Goal: Task Accomplishment & Management: Use online tool/utility

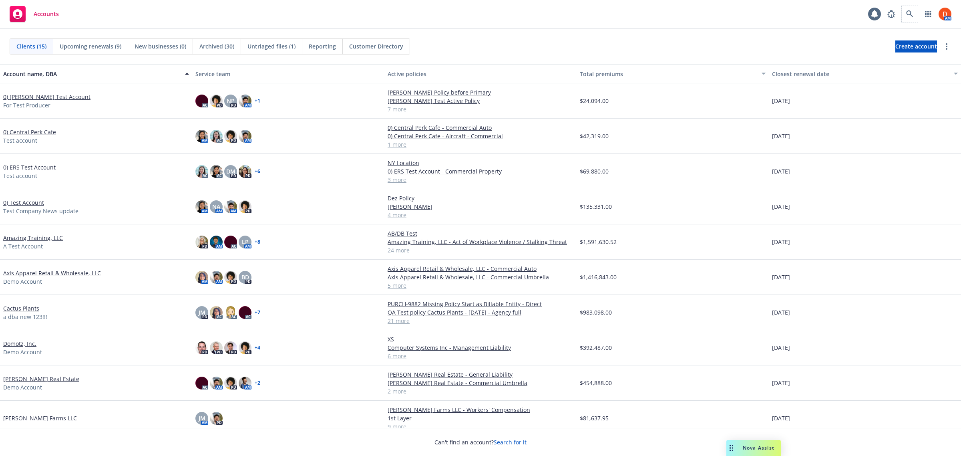
click at [903, 8] on span at bounding box center [909, 14] width 16 height 16
click at [906, 10] on link at bounding box center [909, 14] width 16 height 16
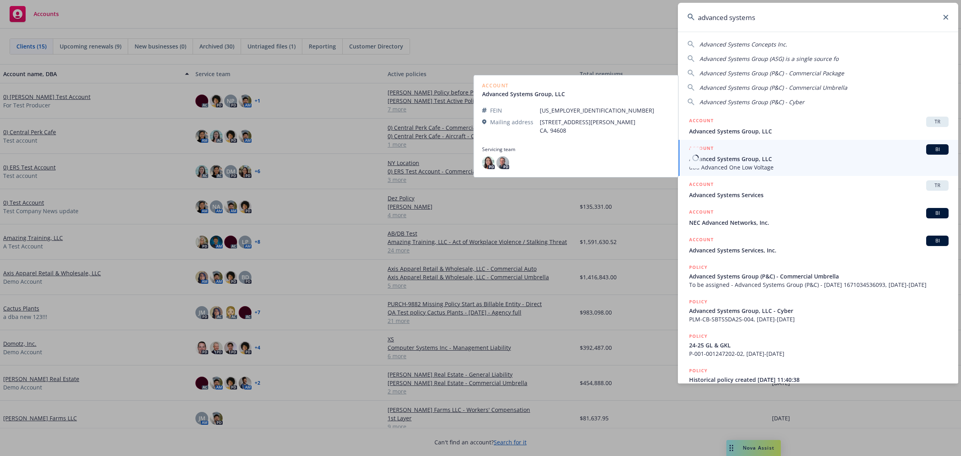
type input "advanced systems"
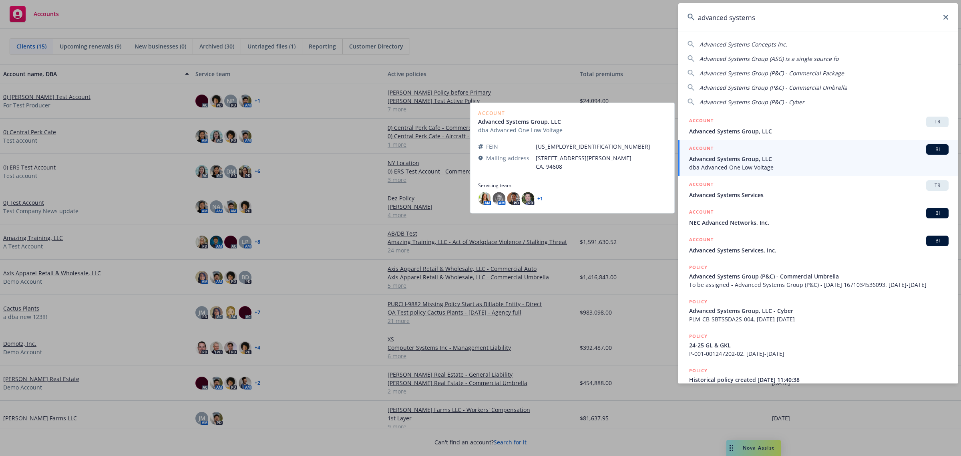
click at [743, 156] on span "Advanced Systems Group, LLC" at bounding box center [818, 159] width 259 height 8
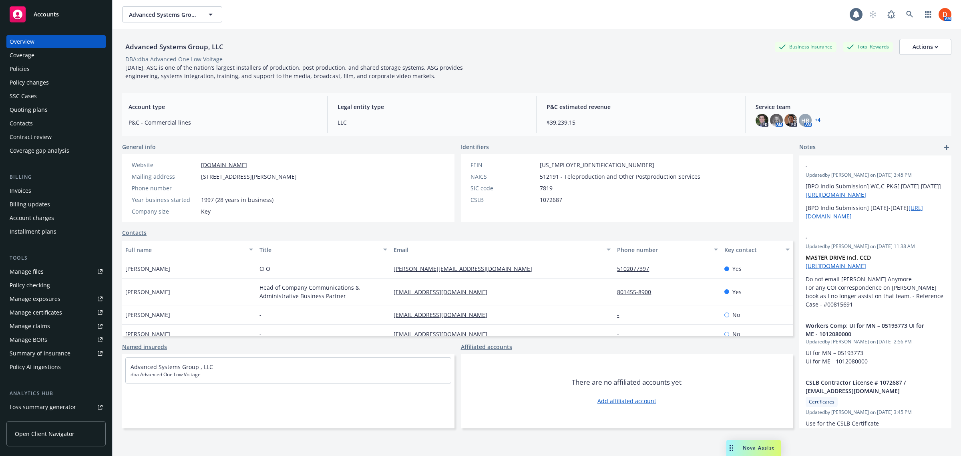
click at [52, 434] on span "Open Client Navigator" at bounding box center [45, 433] width 60 height 8
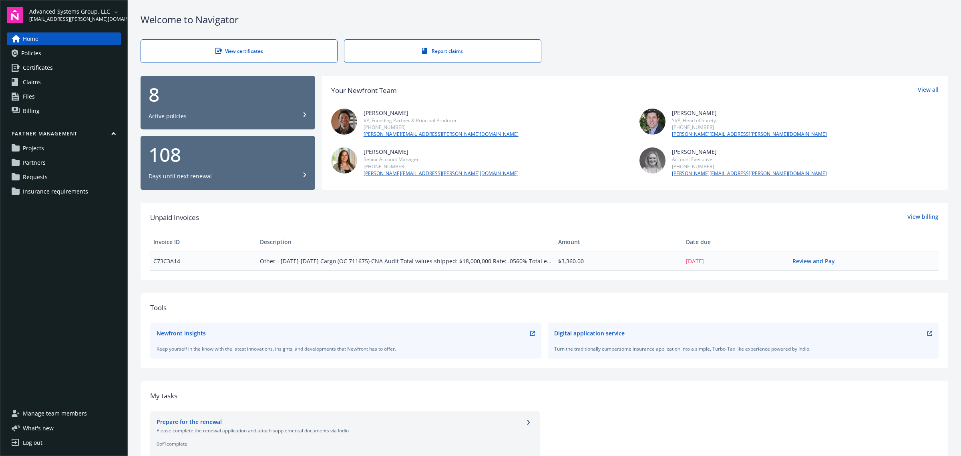
click at [79, 188] on span "Insurance requirements" at bounding box center [55, 191] width 65 height 13
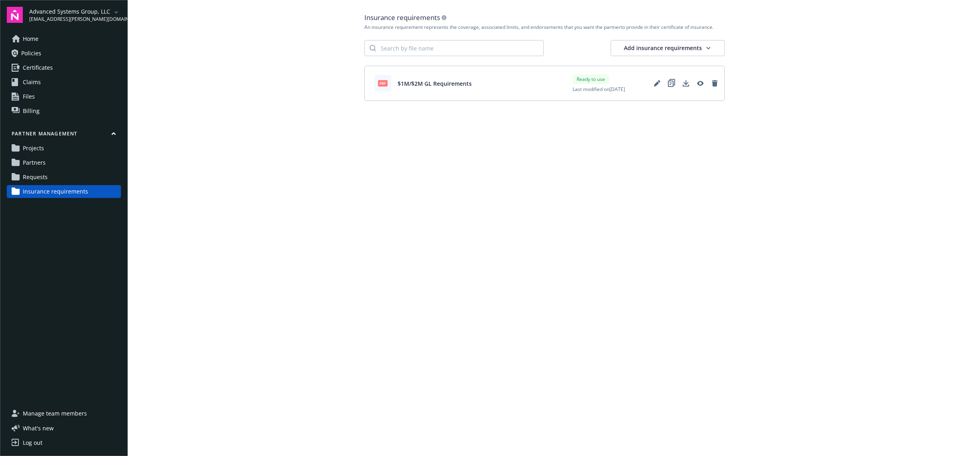
click at [57, 181] on link "Requests" at bounding box center [64, 177] width 114 height 13
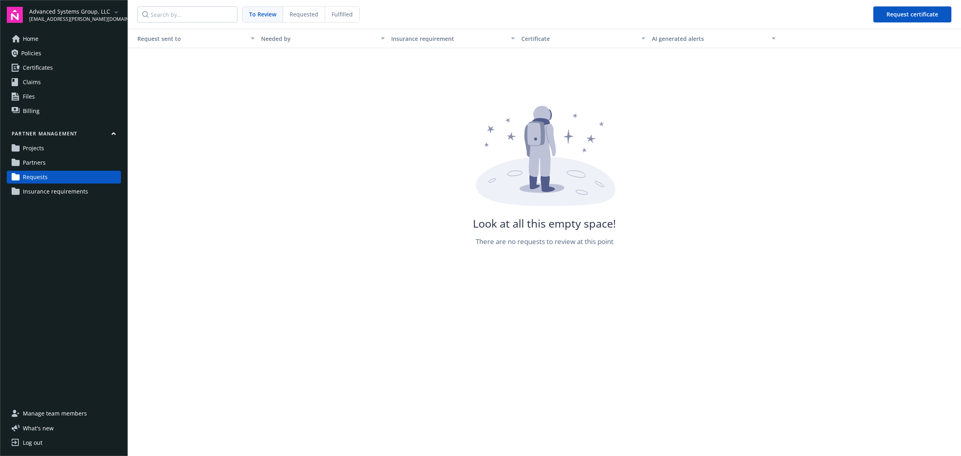
click at [61, 165] on link "Partners" at bounding box center [64, 162] width 114 height 13
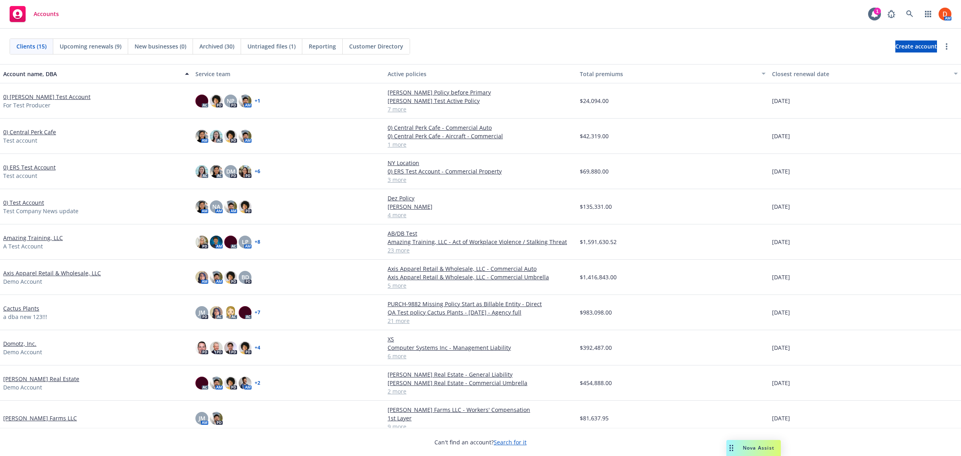
drag, startPoint x: 0, startPoint y: 0, endPoint x: 40, endPoint y: 95, distance: 103.1
click at [40, 95] on link "0) Bruno's Test Account" at bounding box center [46, 96] width 87 height 8
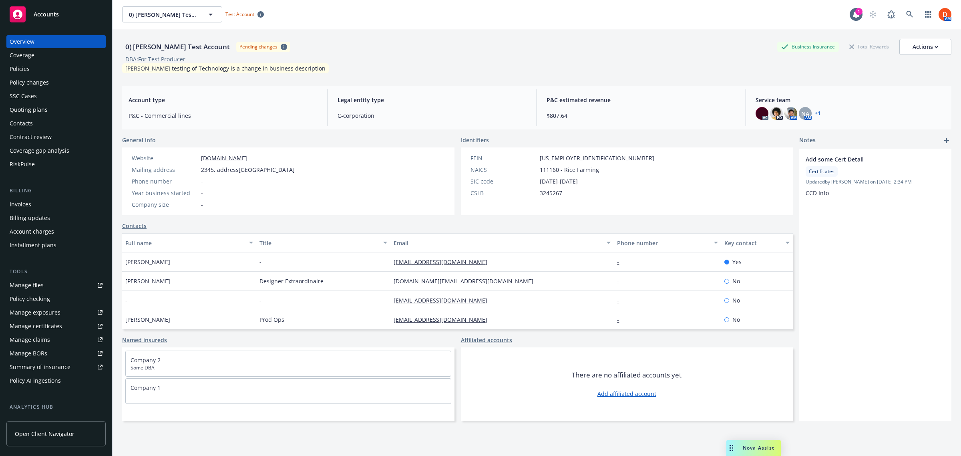
click at [53, 438] on link "Open Client Navigator" at bounding box center [55, 433] width 99 height 25
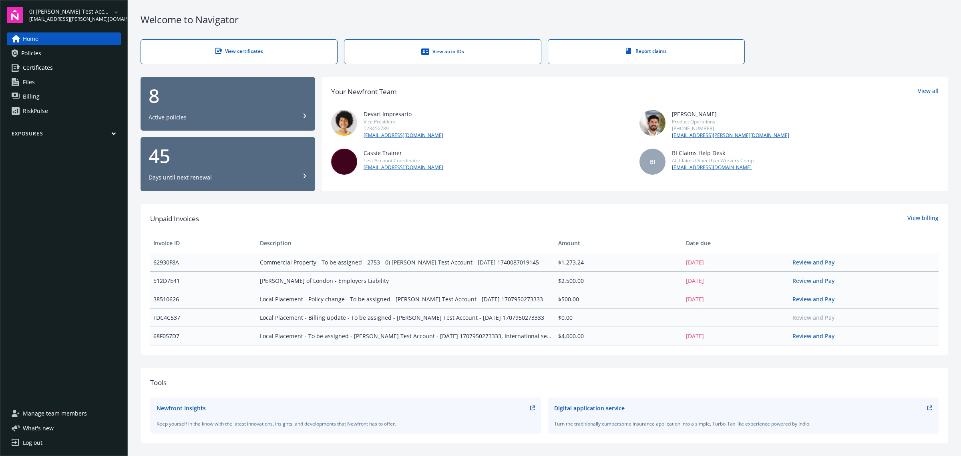
click at [79, 15] on span "0) Bruno's Test Account" at bounding box center [70, 11] width 82 height 8
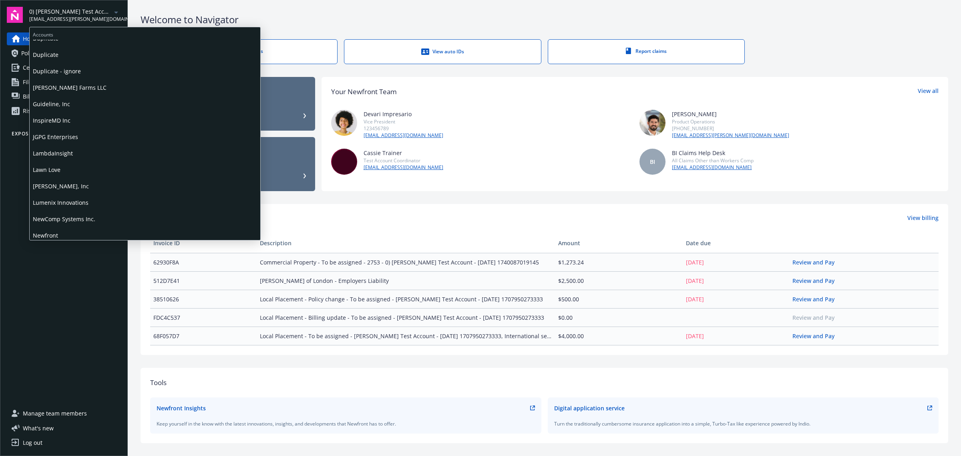
scroll to position [300, 0]
click at [83, 193] on span "Lumenix Innovations" at bounding box center [145, 191] width 224 height 16
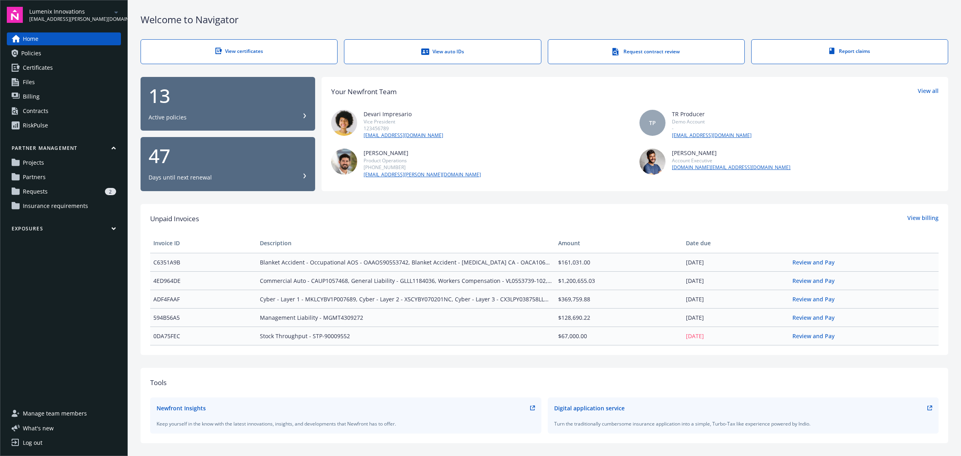
click at [84, 193] on div "2" at bounding box center [83, 191] width 65 height 7
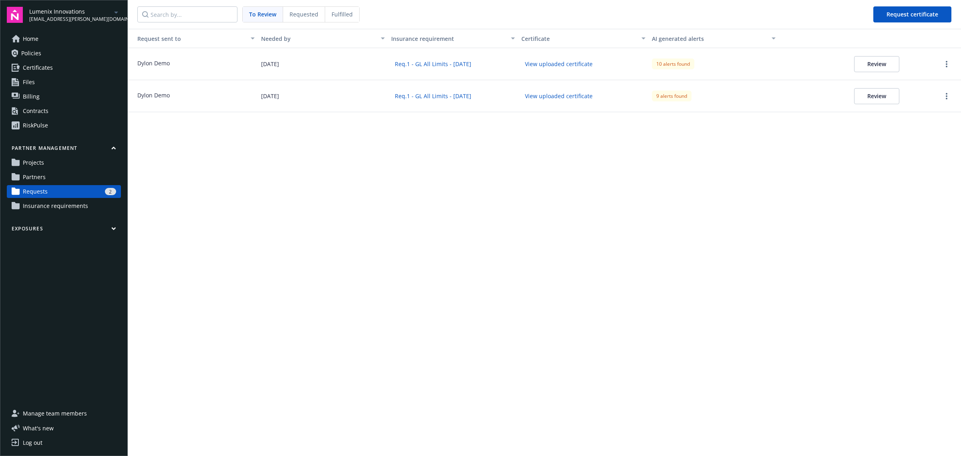
click at [896, 68] on button "Review" at bounding box center [876, 64] width 45 height 16
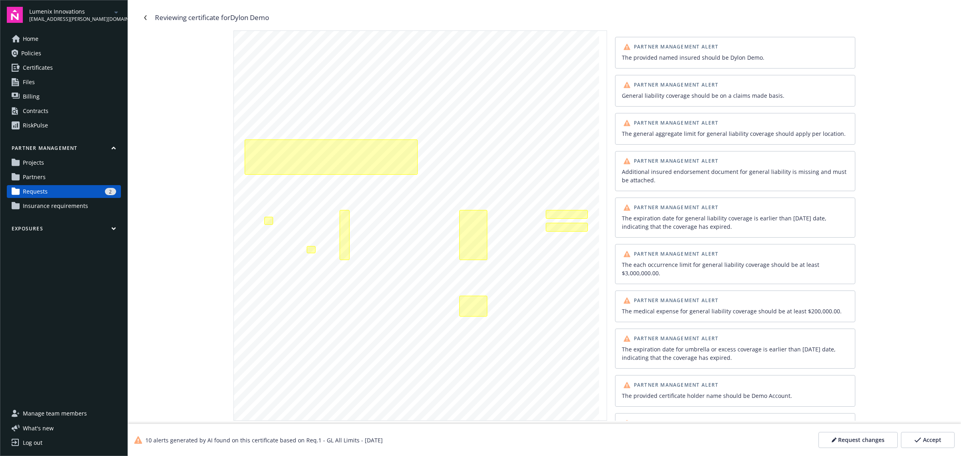
click at [841, 434] on button "Request changes" at bounding box center [857, 440] width 79 height 16
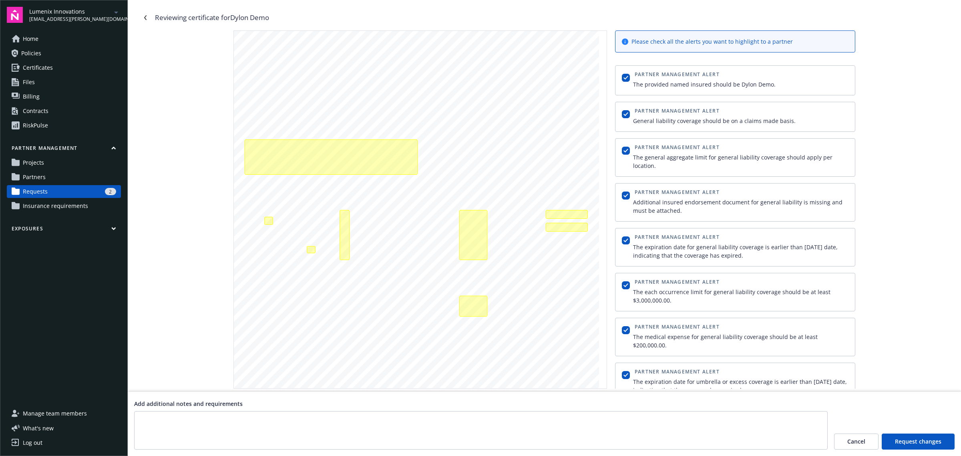
click at [923, 438] on span "Request changes" at bounding box center [918, 441] width 46 height 8
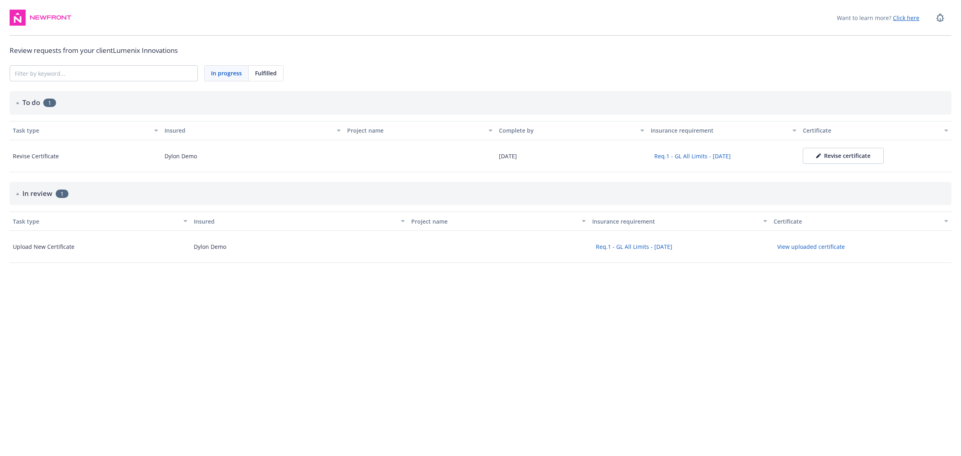
click at [851, 159] on div "Revise certificate" at bounding box center [843, 156] width 54 height 8
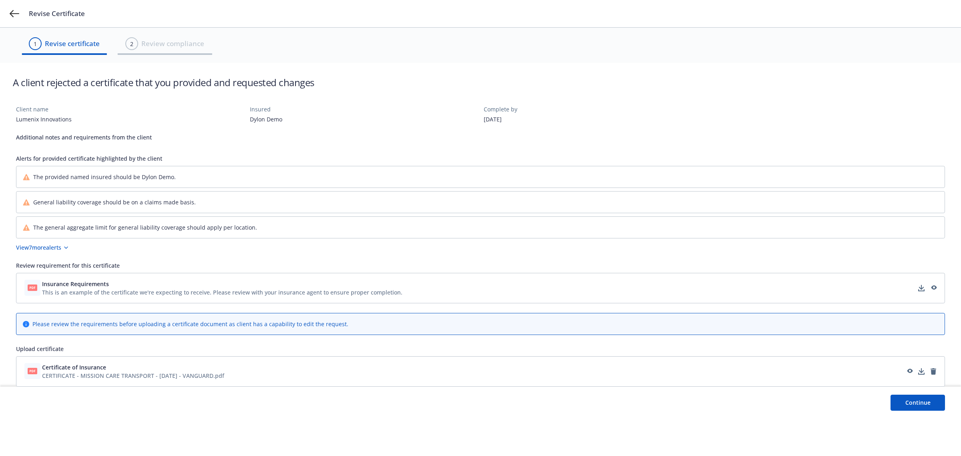
click at [917, 395] on button "Continue" at bounding box center [917, 402] width 54 height 16
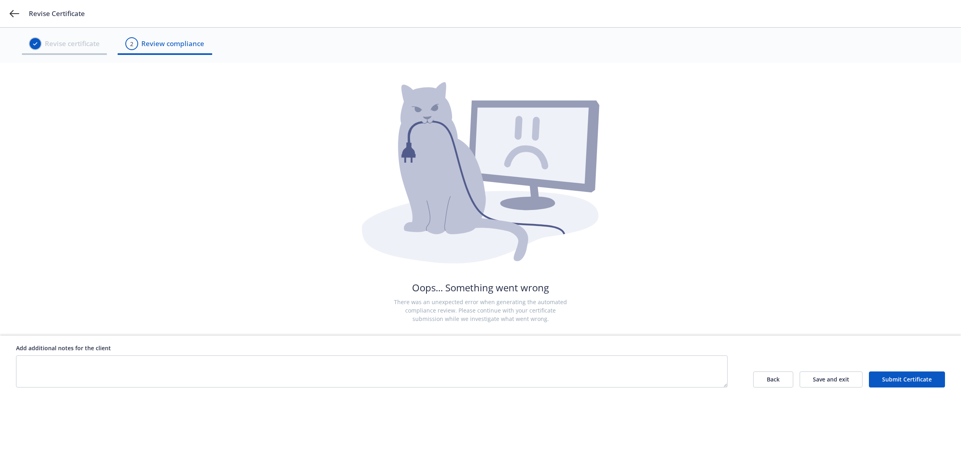
click at [759, 369] on div "Back Save and exit Submit Certificate" at bounding box center [849, 365] width 192 height 44
click at [769, 383] on button "Back" at bounding box center [773, 379] width 40 height 16
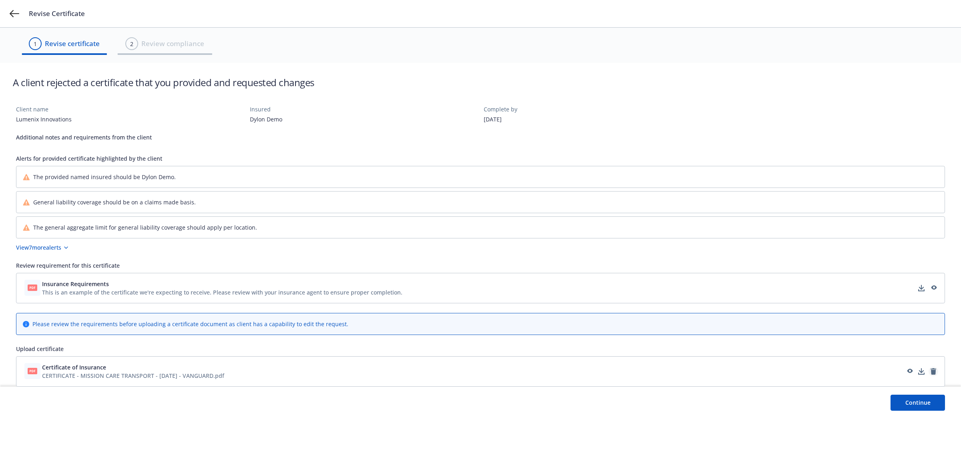
click at [931, 370] on icon "remove" at bounding box center [933, 371] width 6 height 6
click at [934, 399] on button "Continue" at bounding box center [917, 402] width 54 height 16
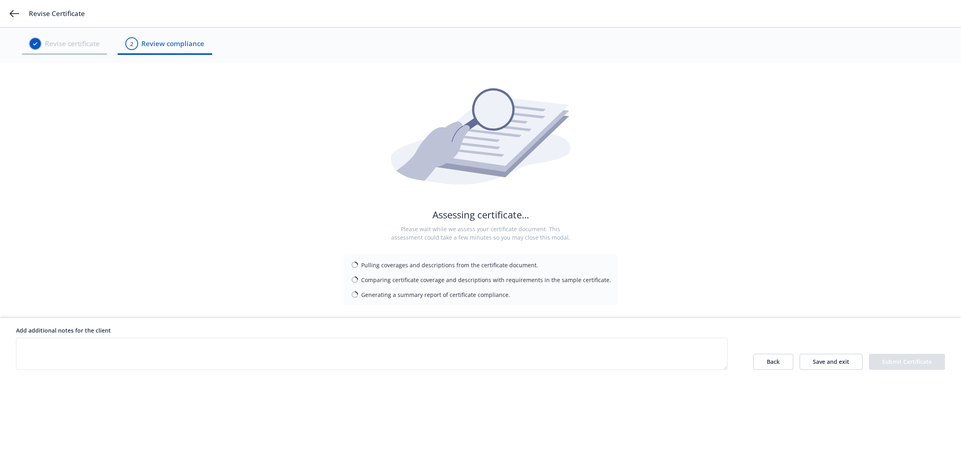
click at [829, 361] on button "Save and exit" at bounding box center [830, 361] width 63 height 16
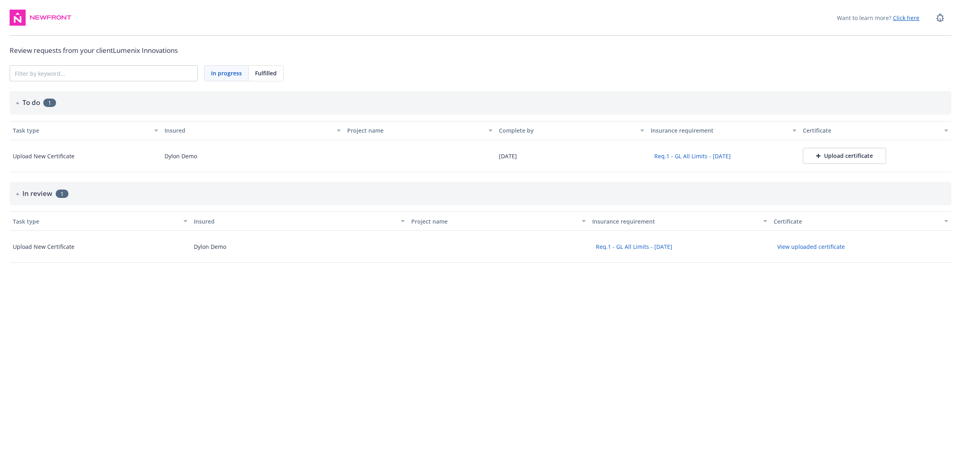
click at [844, 158] on div "Upload certificate" at bounding box center [844, 156] width 57 height 8
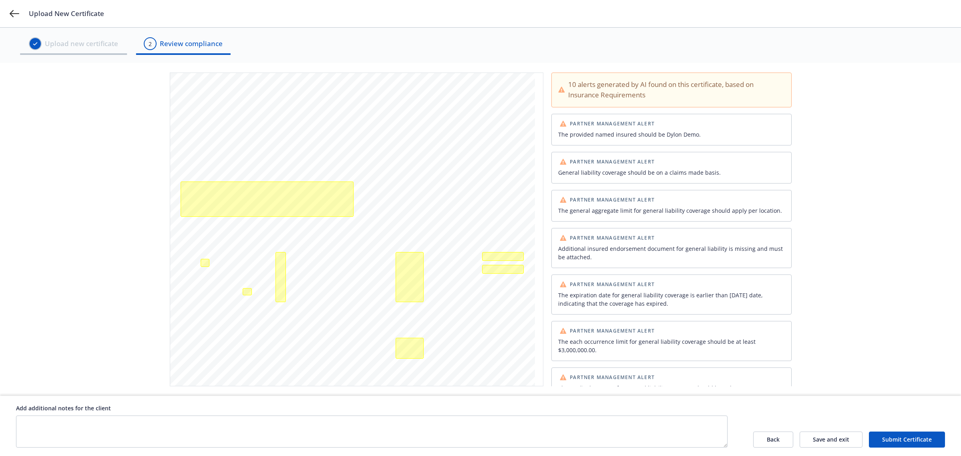
click at [759, 433] on button "Back" at bounding box center [773, 439] width 40 height 16
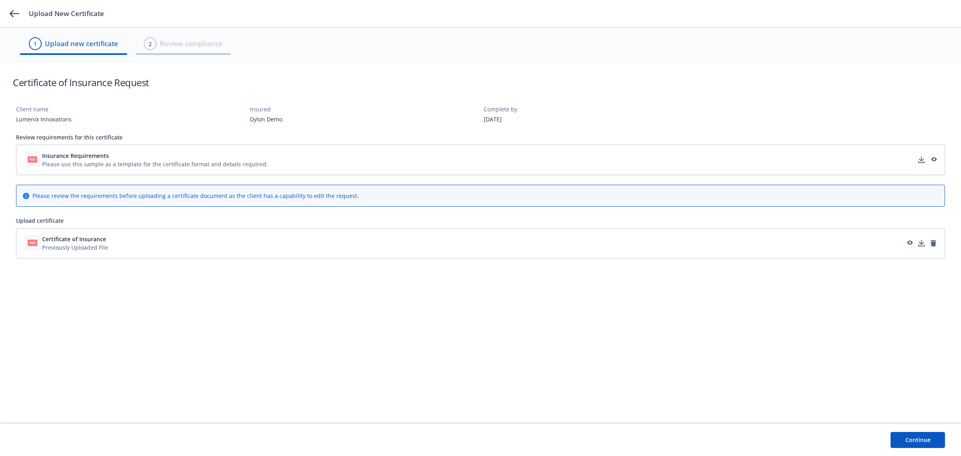
click at [914, 446] on button "Continue" at bounding box center [917, 440] width 54 height 16
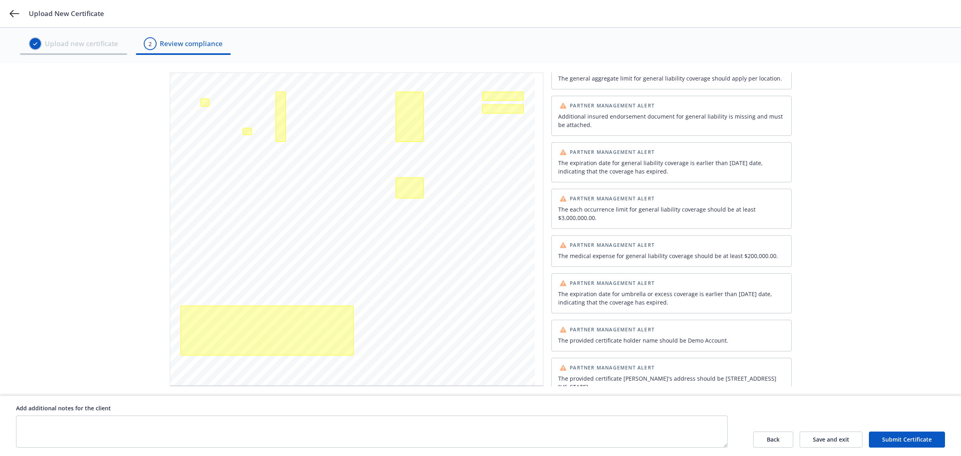
scroll to position [145, 0]
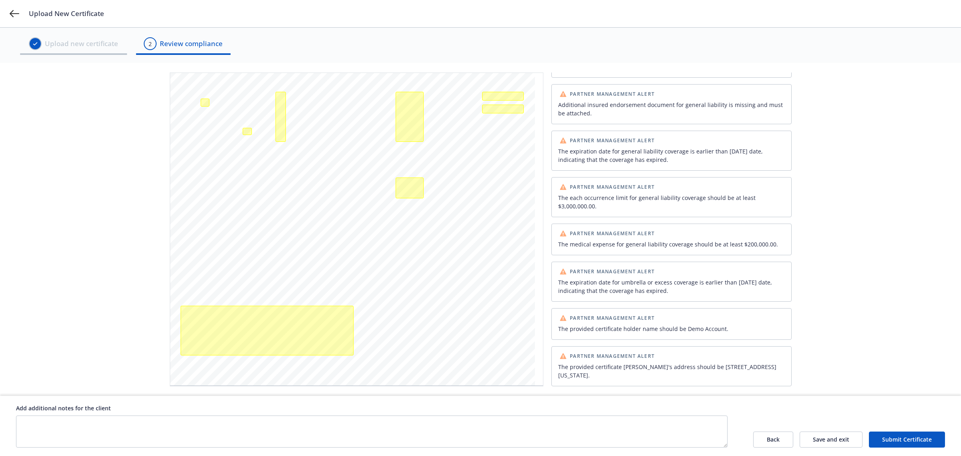
click at [773, 440] on button "Back" at bounding box center [773, 439] width 40 height 16
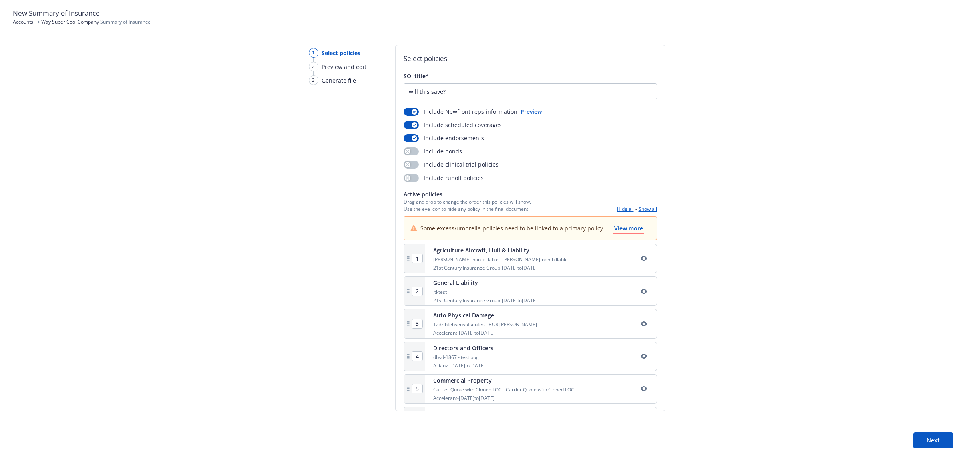
click at [616, 225] on span "View more" at bounding box center [628, 228] width 29 height 8
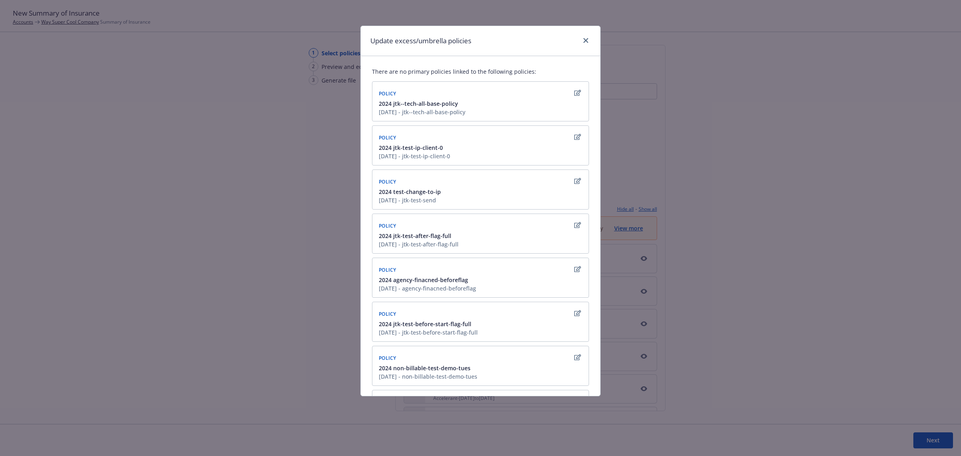
click at [574, 92] on icon "button" at bounding box center [577, 93] width 7 height 6
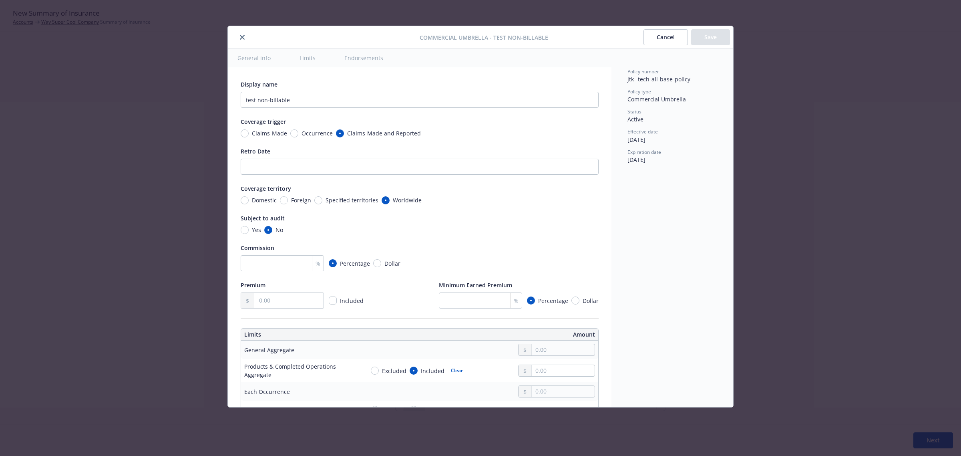
scroll to position [261, 0]
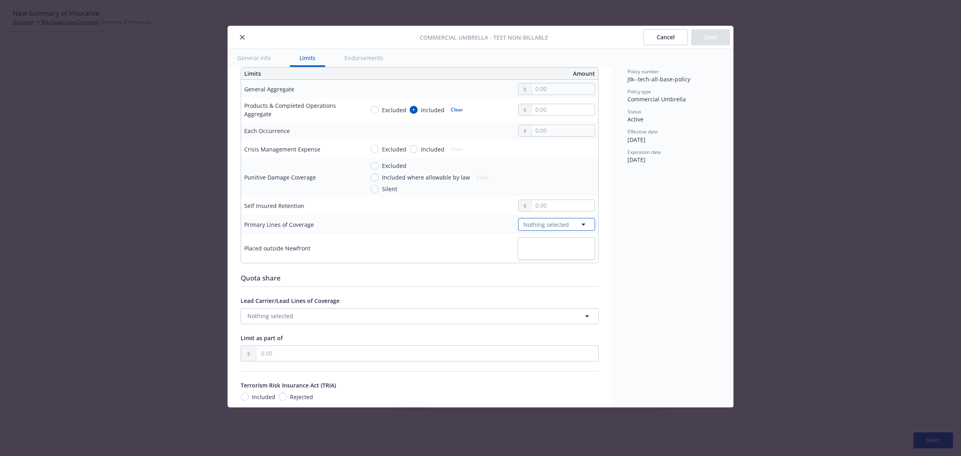
click at [557, 227] on span "Nothing selected" at bounding box center [546, 224] width 46 height 8
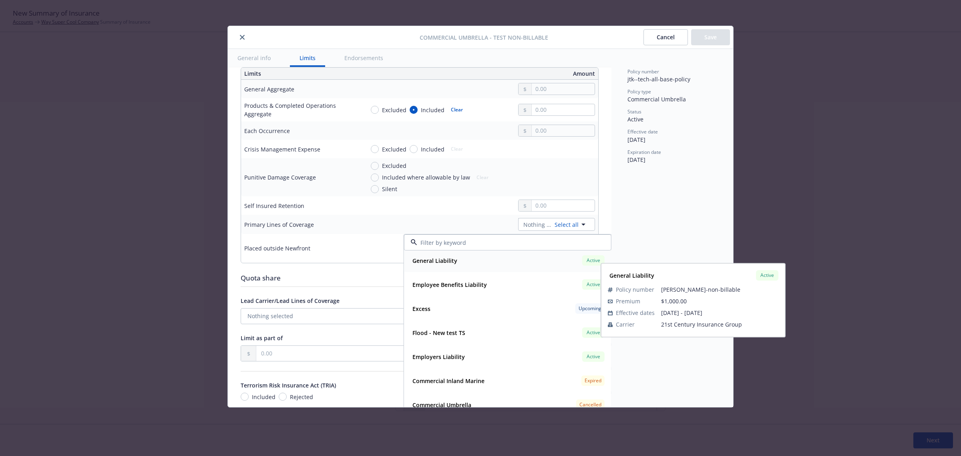
scroll to position [0, 0]
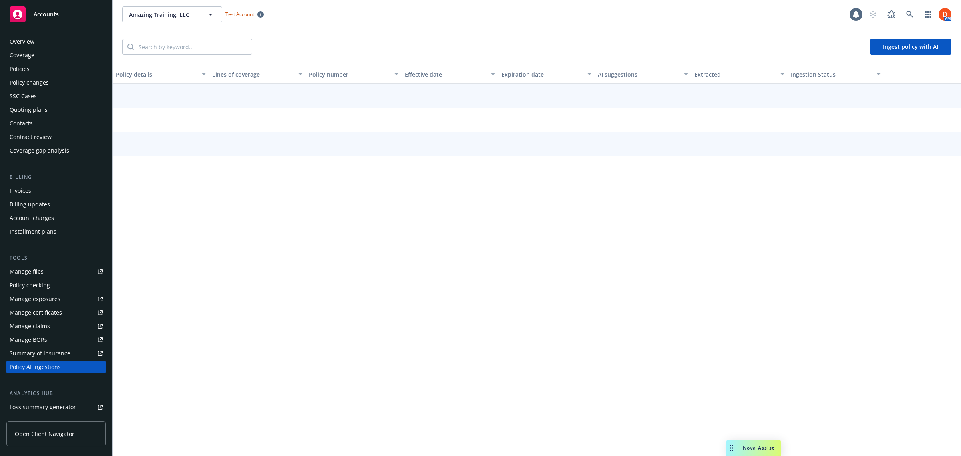
scroll to position [93, 0]
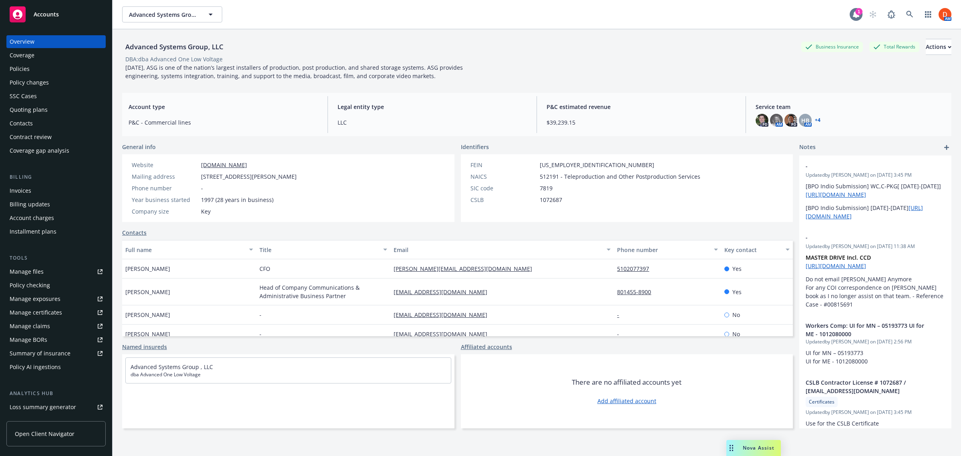
click at [852, 18] on icon at bounding box center [856, 14] width 8 height 8
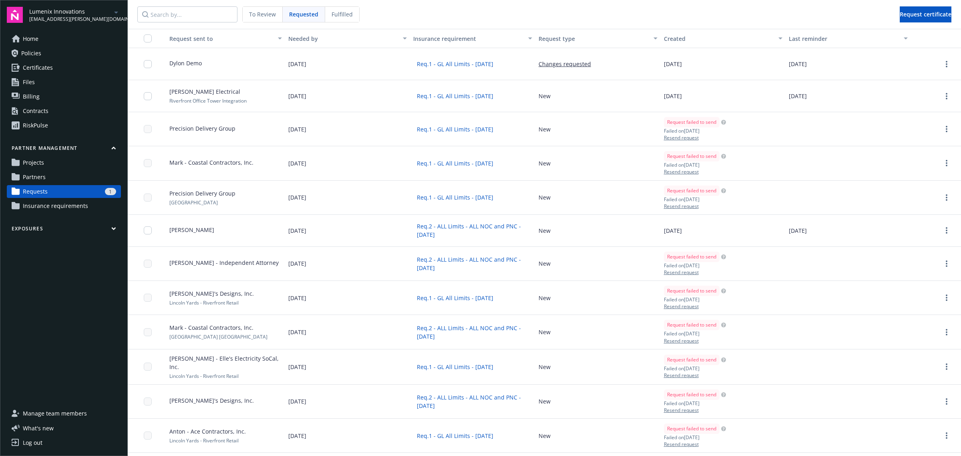
click at [60, 55] on link "Policies" at bounding box center [64, 53] width 114 height 13
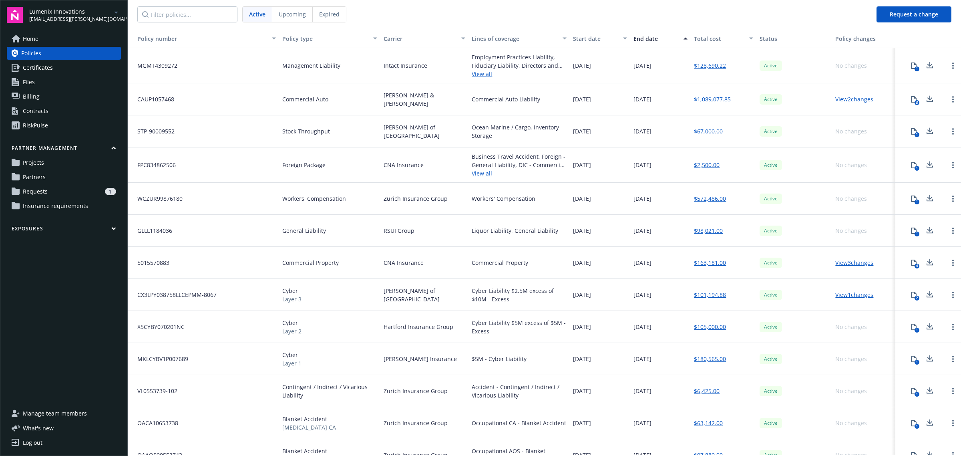
click at [910, 67] on icon at bounding box center [913, 65] width 6 height 6
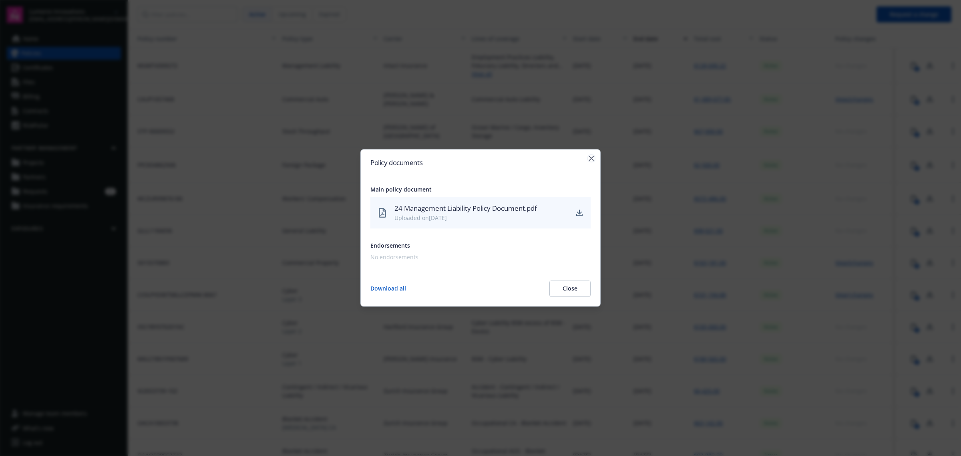
click at [589, 156] on icon "button" at bounding box center [591, 158] width 5 height 5
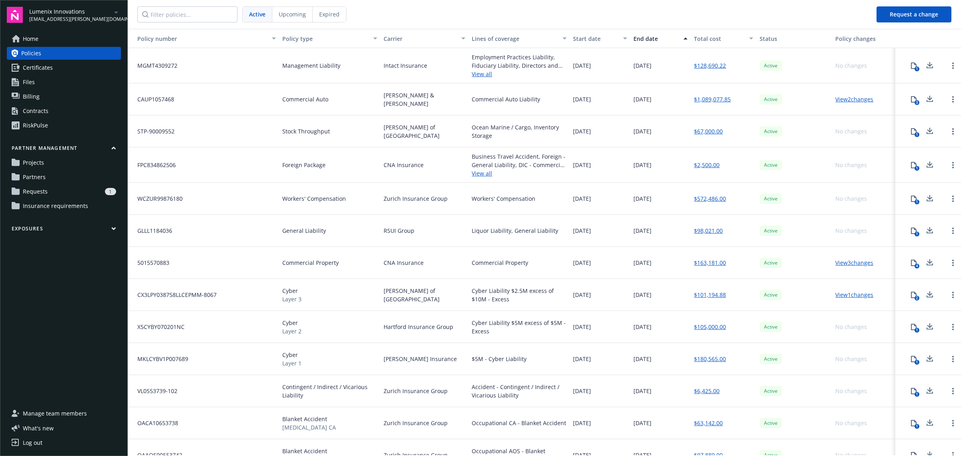
click at [914, 169] on div "1" at bounding box center [916, 168] width 5 height 5
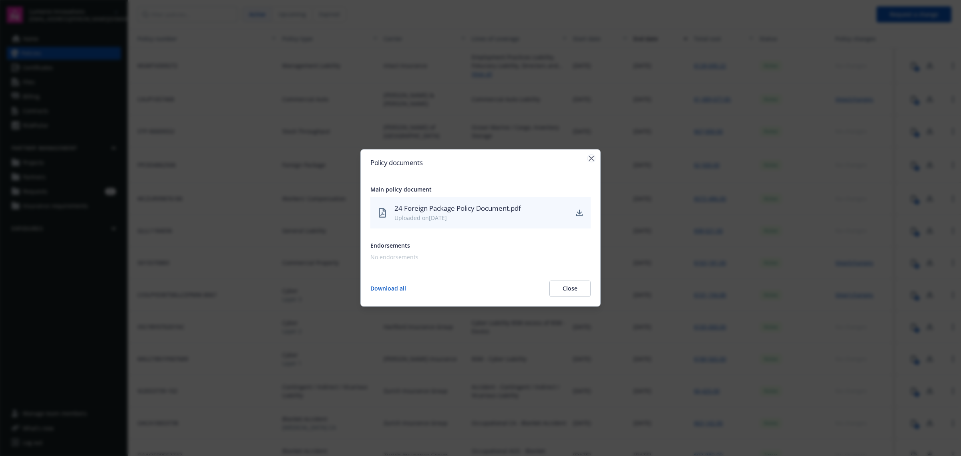
click at [591, 159] on icon "button" at bounding box center [591, 158] width 5 height 5
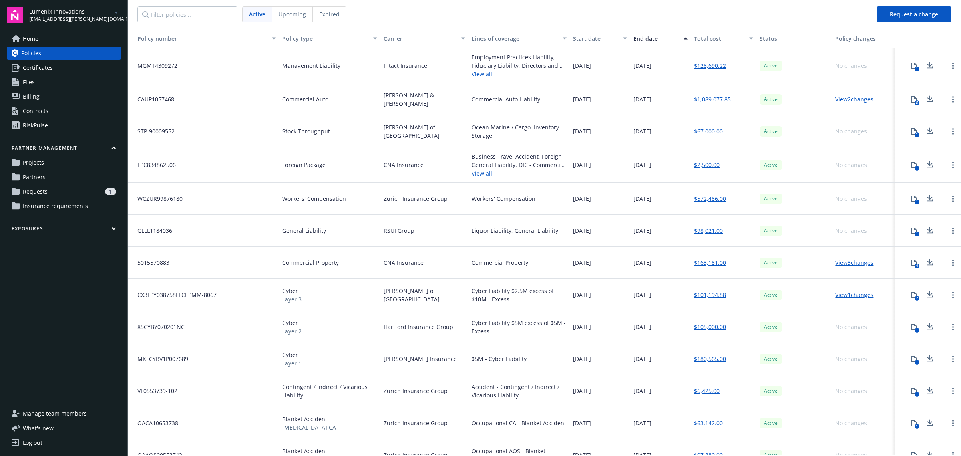
click at [914, 263] on div "4" at bounding box center [916, 265] width 5 height 5
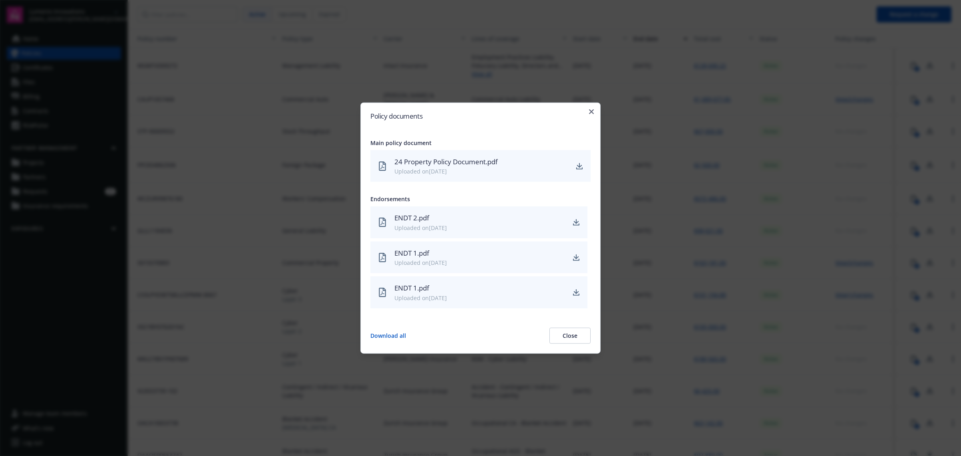
click at [592, 115] on div "Policy documents Main policy document 24 Property Policy Document.pdf Uploaded …" at bounding box center [480, 227] width 240 height 251
click at [592, 113] on icon "button" at bounding box center [591, 111] width 5 height 5
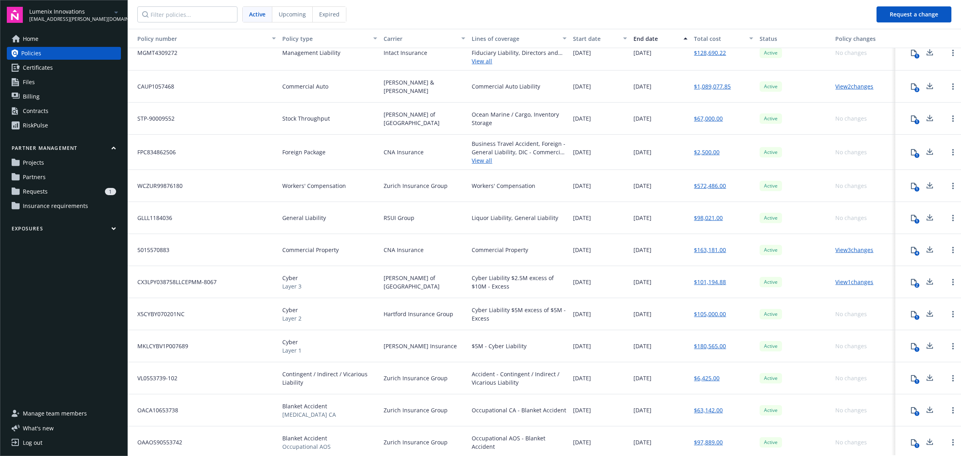
scroll to position [16, 0]
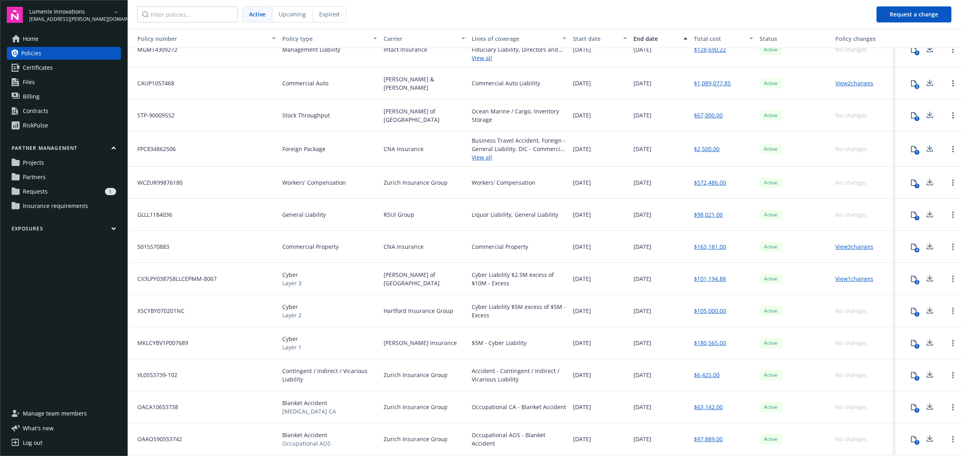
click at [910, 341] on icon at bounding box center [913, 342] width 6 height 6
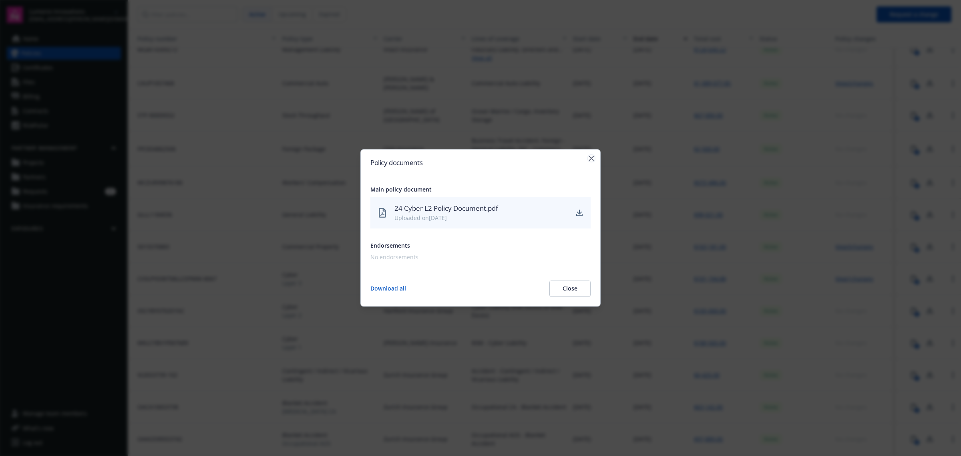
click at [592, 157] on icon "button" at bounding box center [591, 158] width 5 height 5
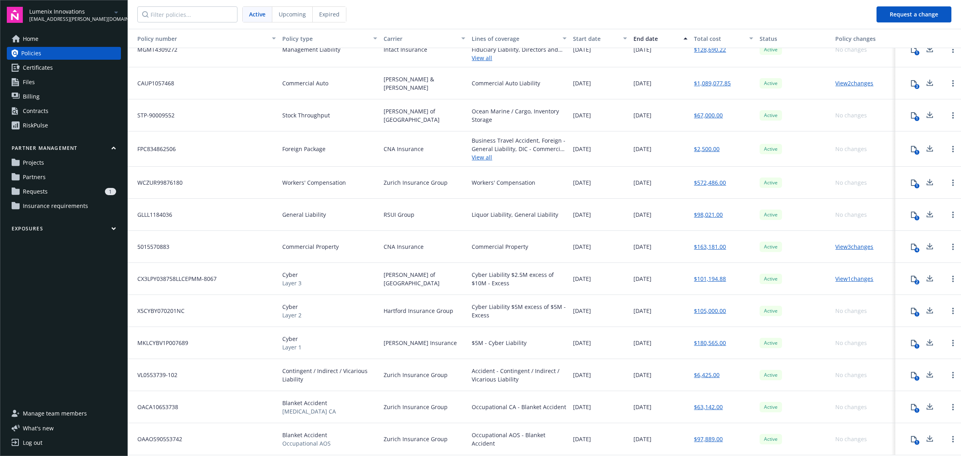
click at [914, 409] on div "1" at bounding box center [916, 409] width 5 height 5
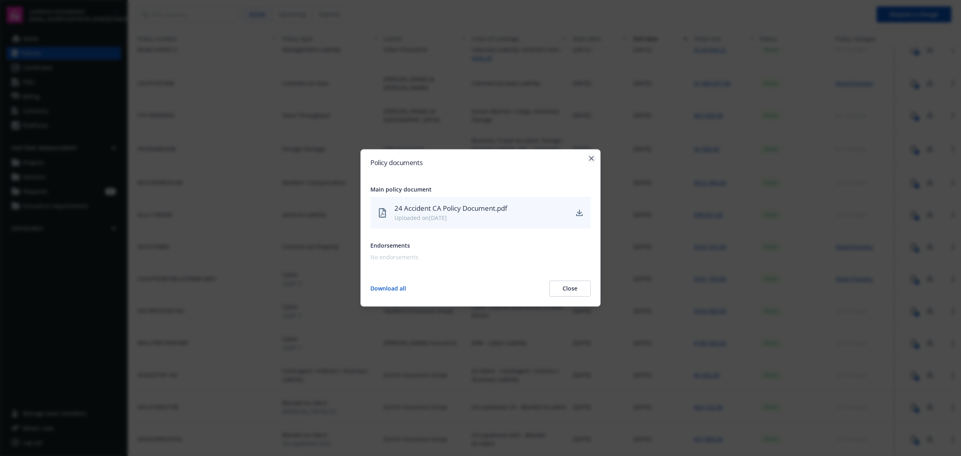
click at [592, 159] on icon "button" at bounding box center [591, 158] width 5 height 5
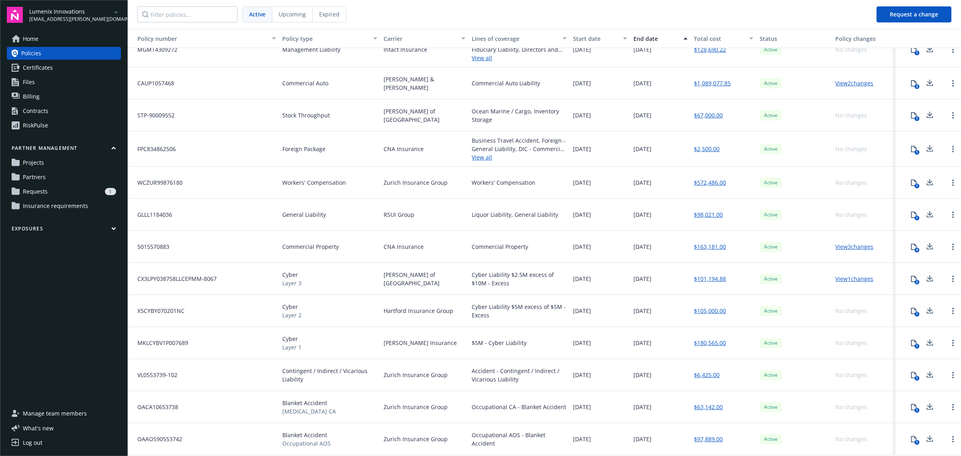
click at [905, 443] on button "1" at bounding box center [913, 439] width 16 height 16
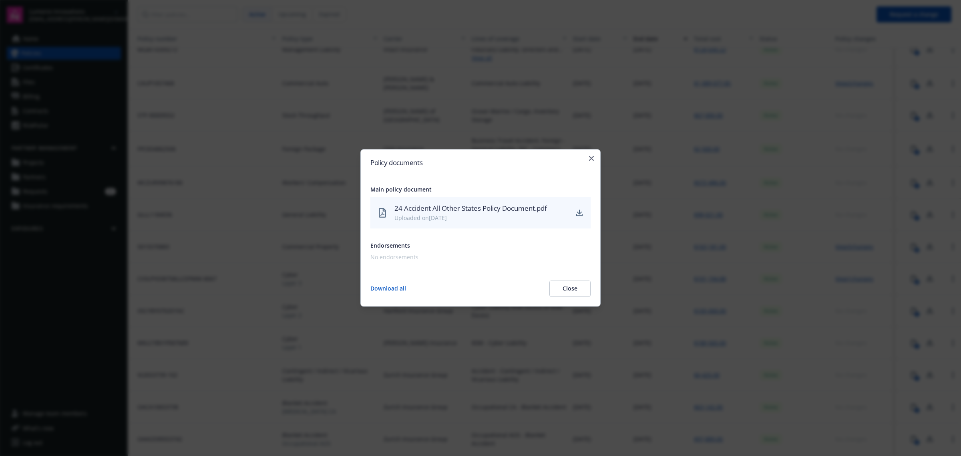
click at [587, 159] on div "Policy documents Main policy document 24 Accident All Other States Policy Docum…" at bounding box center [480, 227] width 240 height 157
click at [590, 157] on icon "button" at bounding box center [591, 158] width 5 height 5
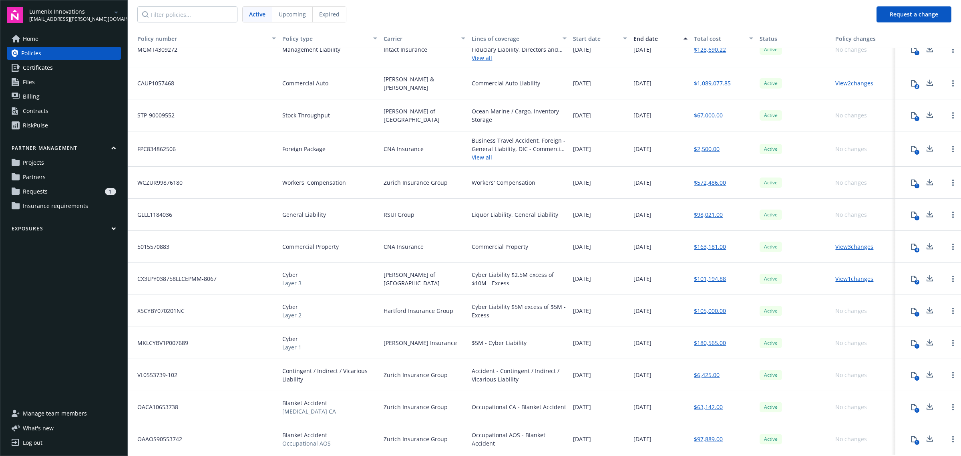
click at [927, 373] on icon at bounding box center [929, 373] width 5 height 5
click at [43, 42] on link "Home" at bounding box center [64, 38] width 114 height 13
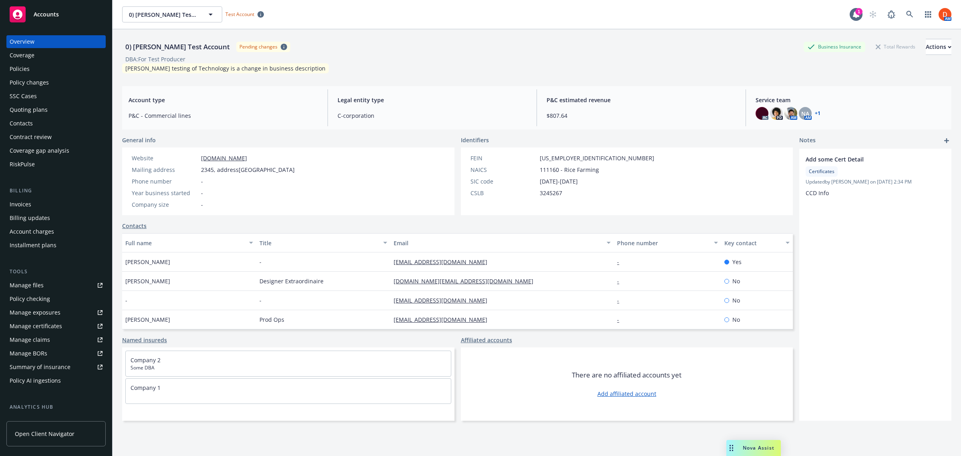
click at [79, 6] on div "Accounts" at bounding box center [56, 14] width 93 height 16
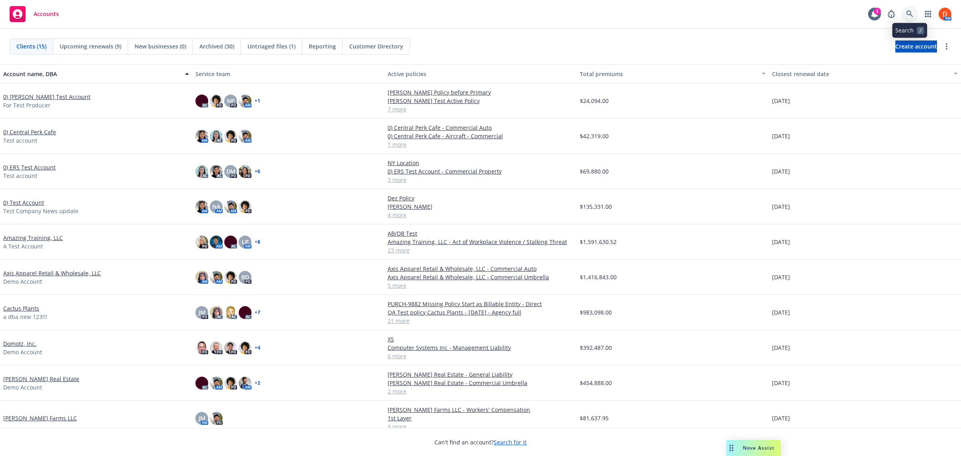
click at [909, 14] on icon at bounding box center [909, 13] width 7 height 7
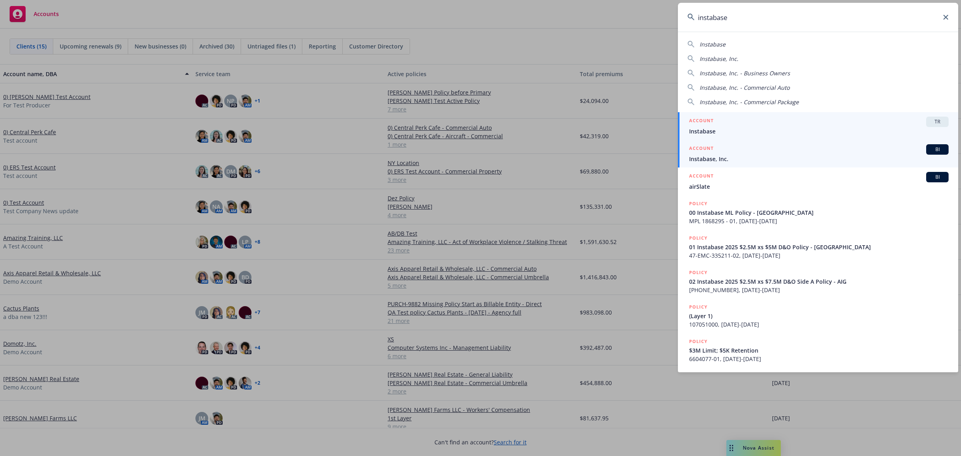
type input "instabase"
click at [741, 153] on div "ACCOUNT BI" at bounding box center [818, 149] width 259 height 10
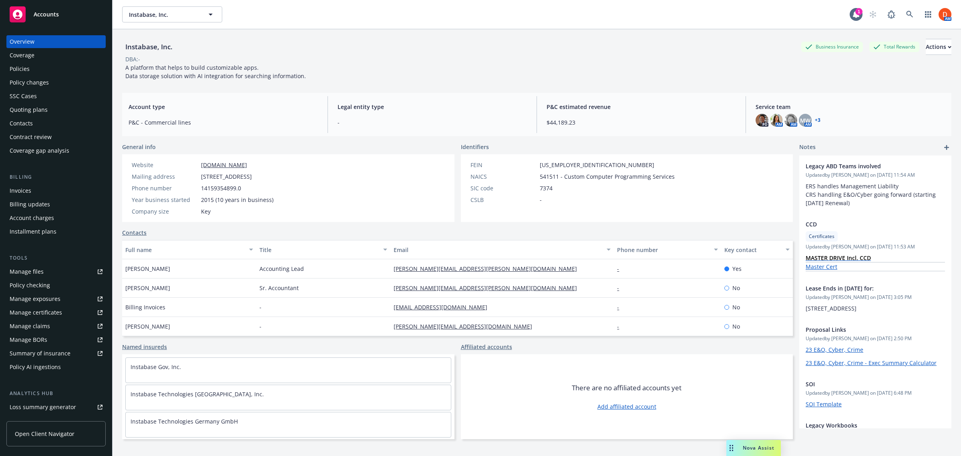
click at [44, 72] on div "Policies" at bounding box center [56, 68] width 93 height 13
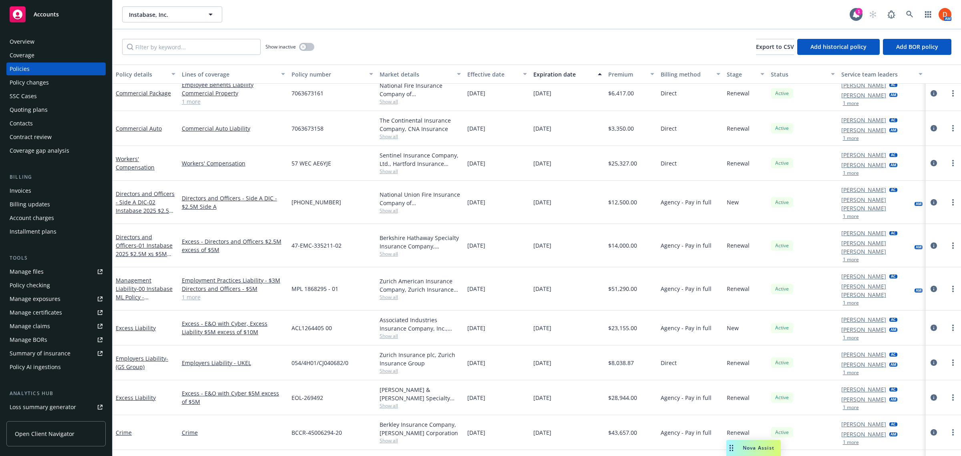
scroll to position [49, 0]
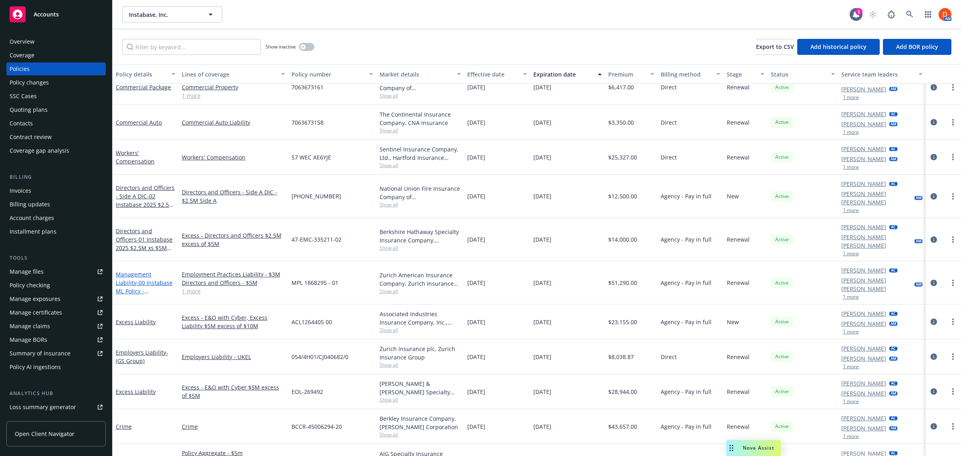
click at [155, 270] on link "Management Liability - 00 Instabase ML Policy - Zurich" at bounding box center [144, 286] width 57 height 33
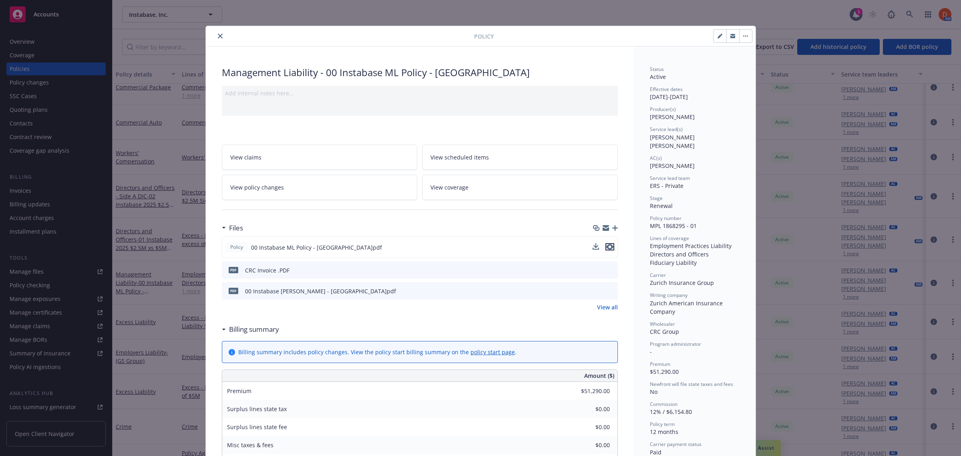
click at [606, 248] on icon "preview file" at bounding box center [609, 247] width 7 height 6
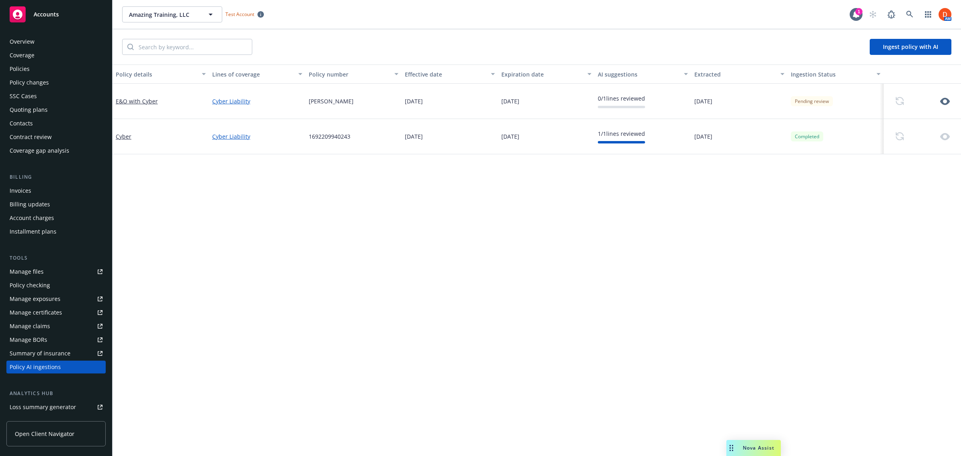
scroll to position [93, 0]
